Goal: Task Accomplishment & Management: Manage account settings

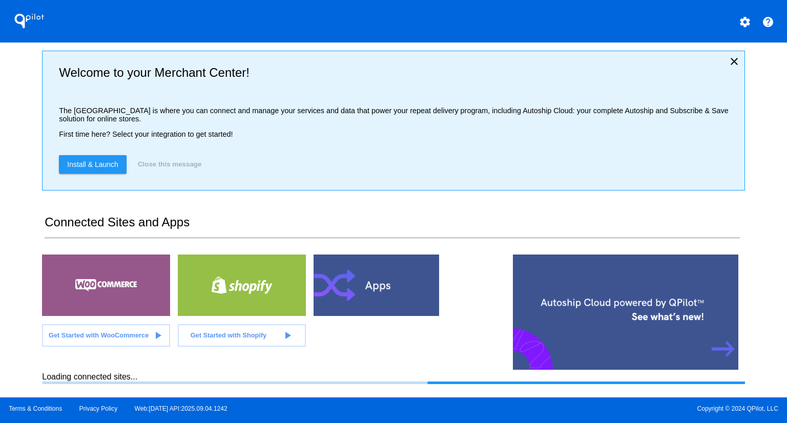
click at [22, 179] on div "QPilot settings help Welcome to your Merchant Center! The [GEOGRAPHIC_DATA] is …" at bounding box center [393, 199] width 787 height 398
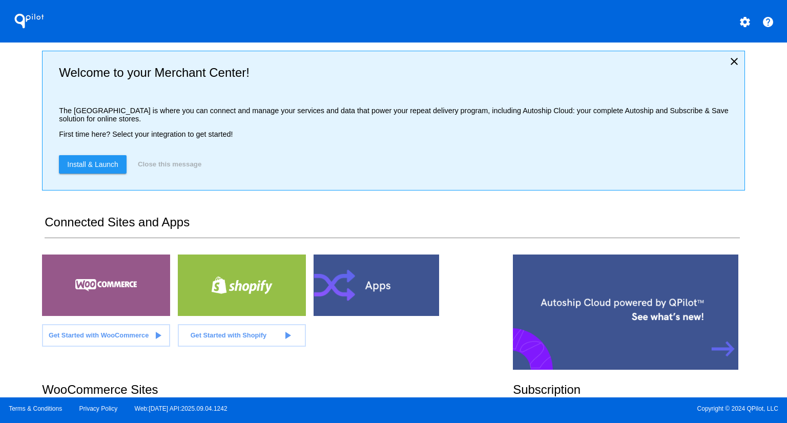
click at [23, 179] on div "QPilot settings help Welcome to your Merchant Center! The [GEOGRAPHIC_DATA] is …" at bounding box center [393, 199] width 787 height 398
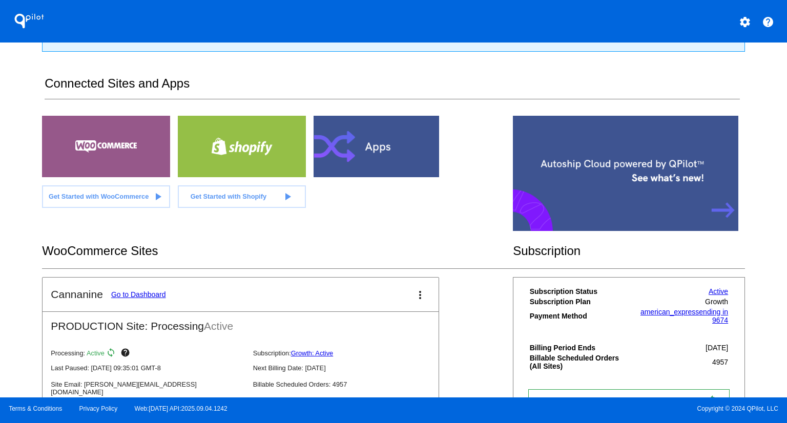
scroll to position [146, 0]
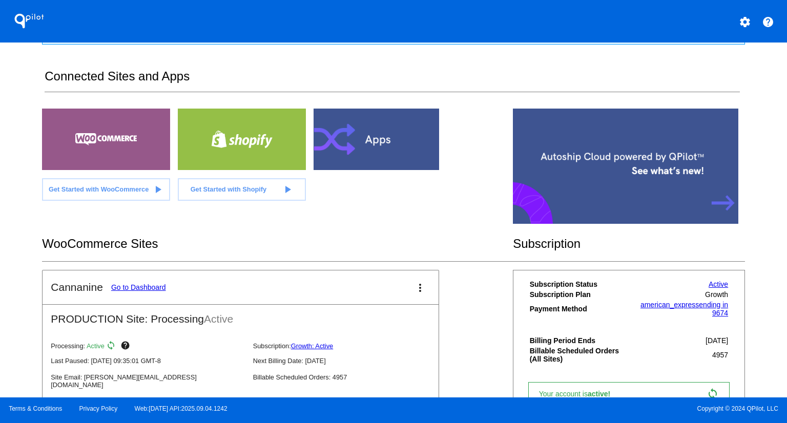
click at [161, 287] on link "Go to Dashboard" at bounding box center [138, 287] width 55 height 8
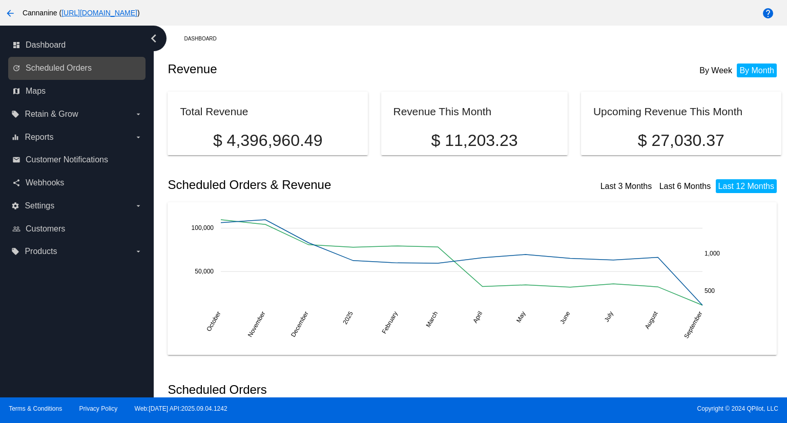
click at [86, 73] on link "update Scheduled Orders" at bounding box center [77, 68] width 130 height 16
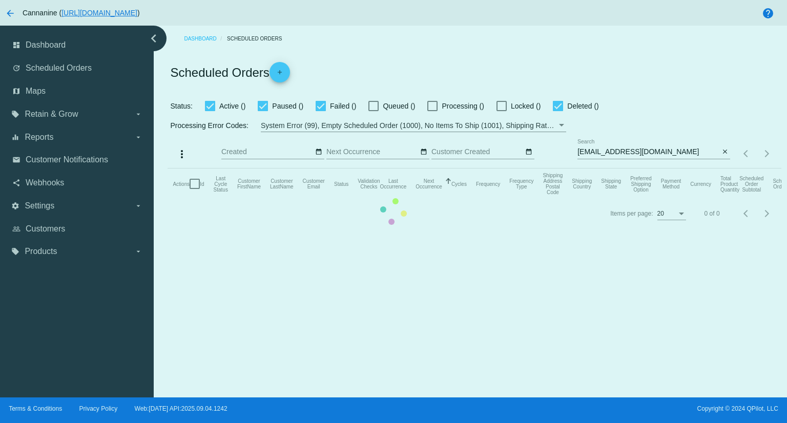
checkbox input "true"
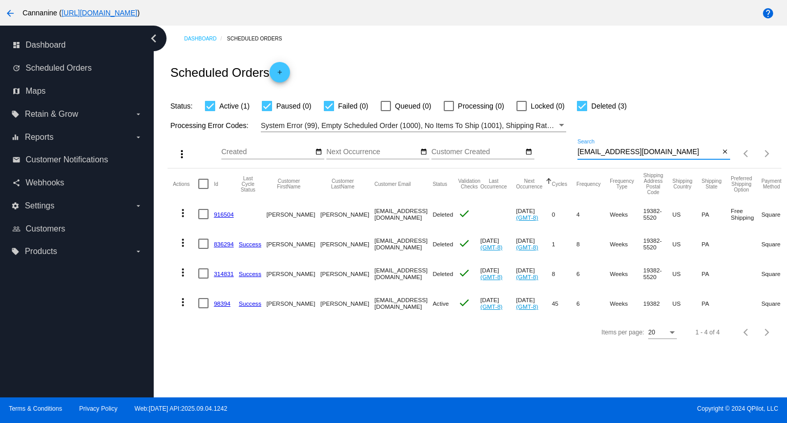
click at [695, 150] on input "[EMAIL_ADDRESS][DOMAIN_NAME]" at bounding box center [648, 152] width 142 height 8
paste input "[EMAIL_ADDRESS][DOMAIN_NAME]"
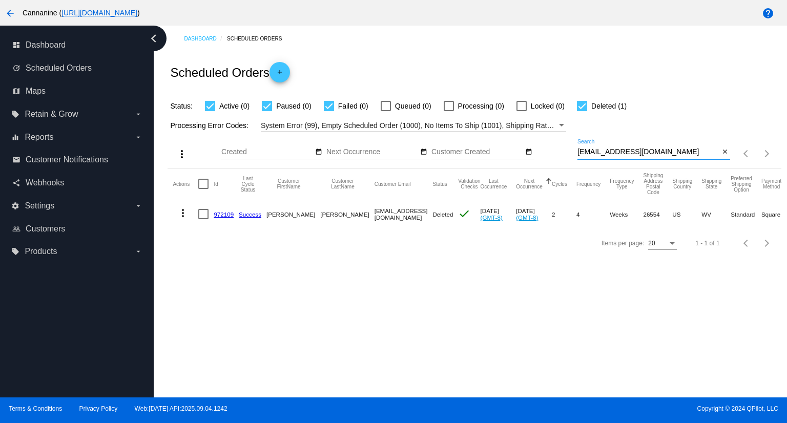
type input "[EMAIL_ADDRESS][DOMAIN_NAME]"
